Goal: Task Accomplishment & Management: Complete application form

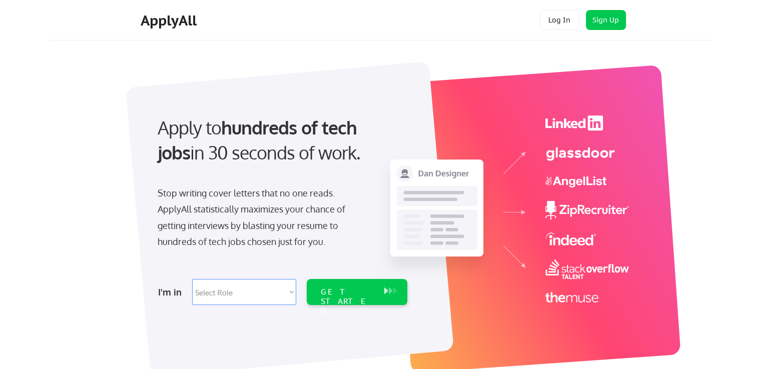
click at [451, 65] on div at bounding box center [388, 210] width 500 height 307
drag, startPoint x: 758, startPoint y: 8, endPoint x: 758, endPoint y: 23, distance: 14.5
click at [292, 49] on div "Apply to hundreds of tech jobs in 30 seconds of work. Stop writing cover letter…" at bounding box center [388, 213] width 646 height 331
click at [419, 72] on div at bounding box center [290, 220] width 328 height 316
